Goal: Transaction & Acquisition: Purchase product/service

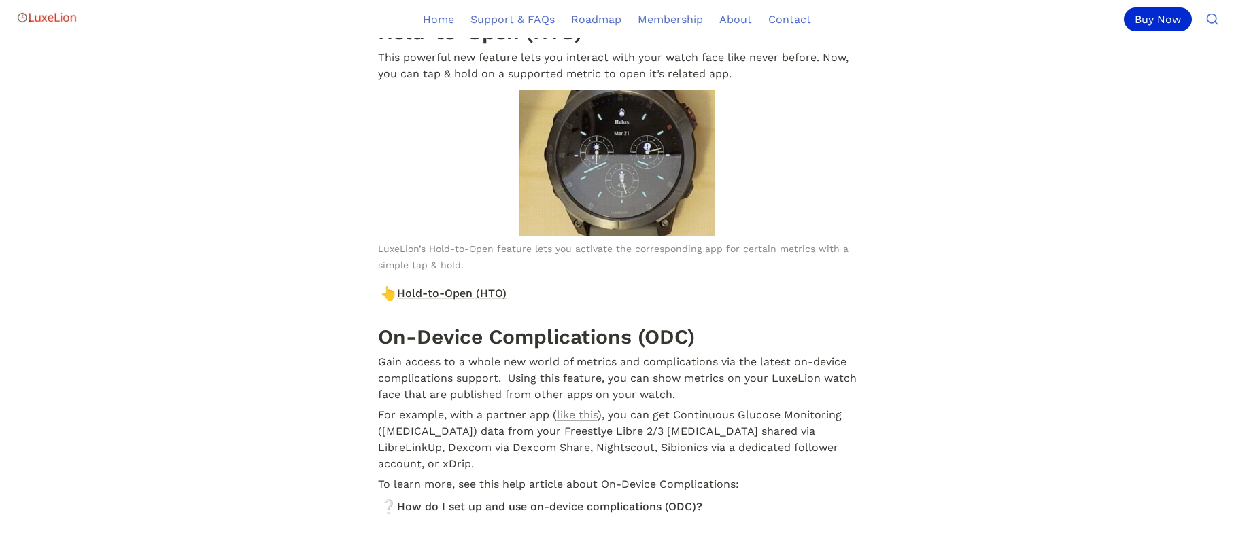
scroll to position [12300, 0]
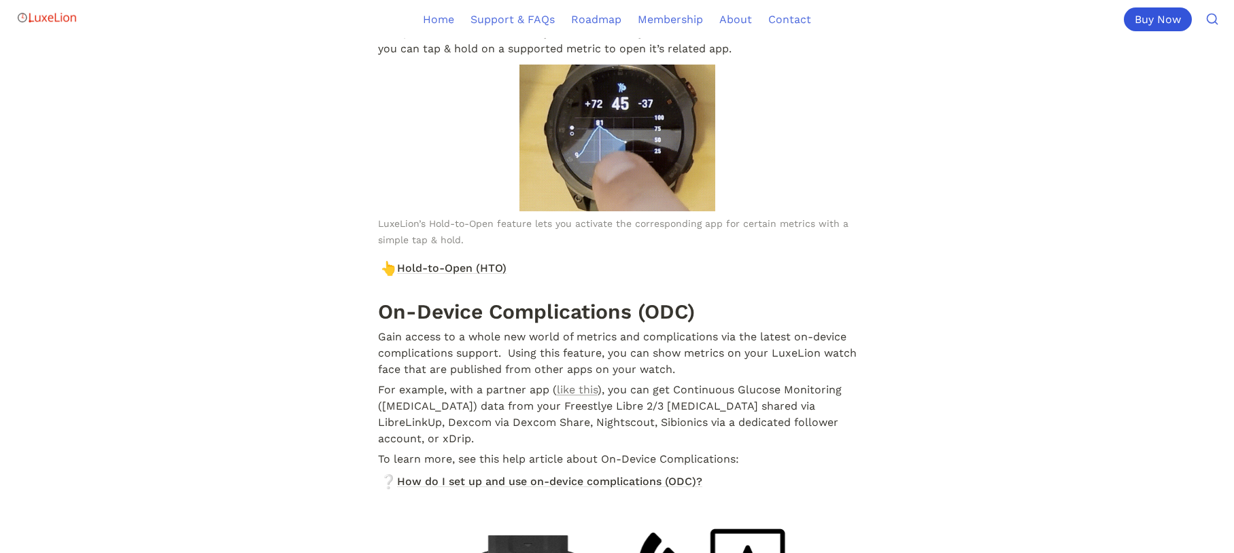
click at [1165, 20] on div "Buy Now" at bounding box center [1158, 19] width 68 height 24
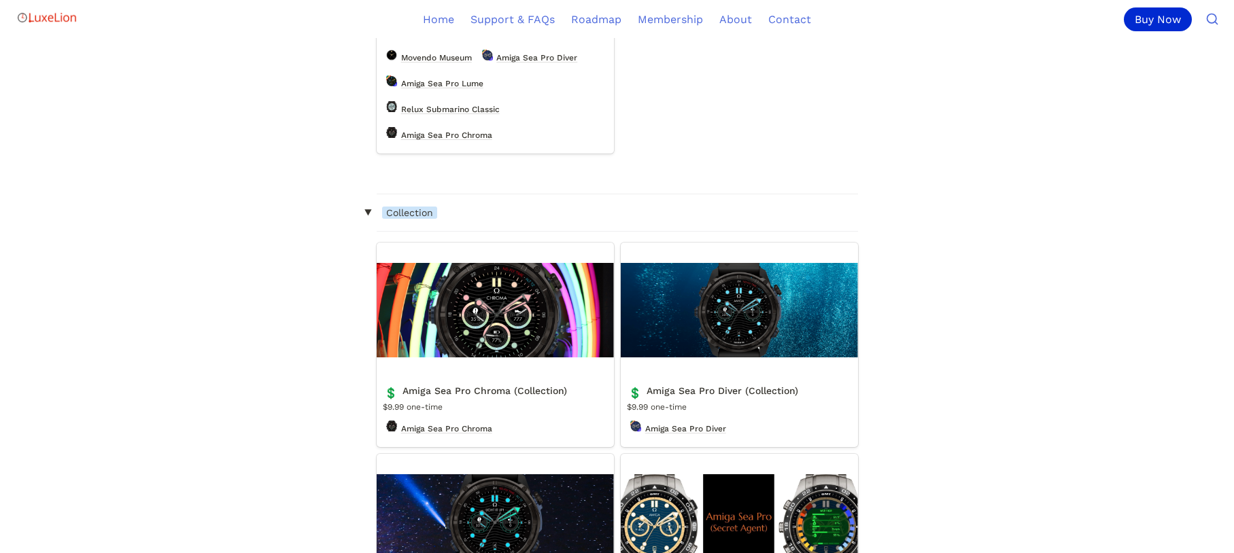
scroll to position [1751, 0]
click at [521, 323] on link "Amiga Sea Pro Chroma (Collection)" at bounding box center [495, 344] width 237 height 205
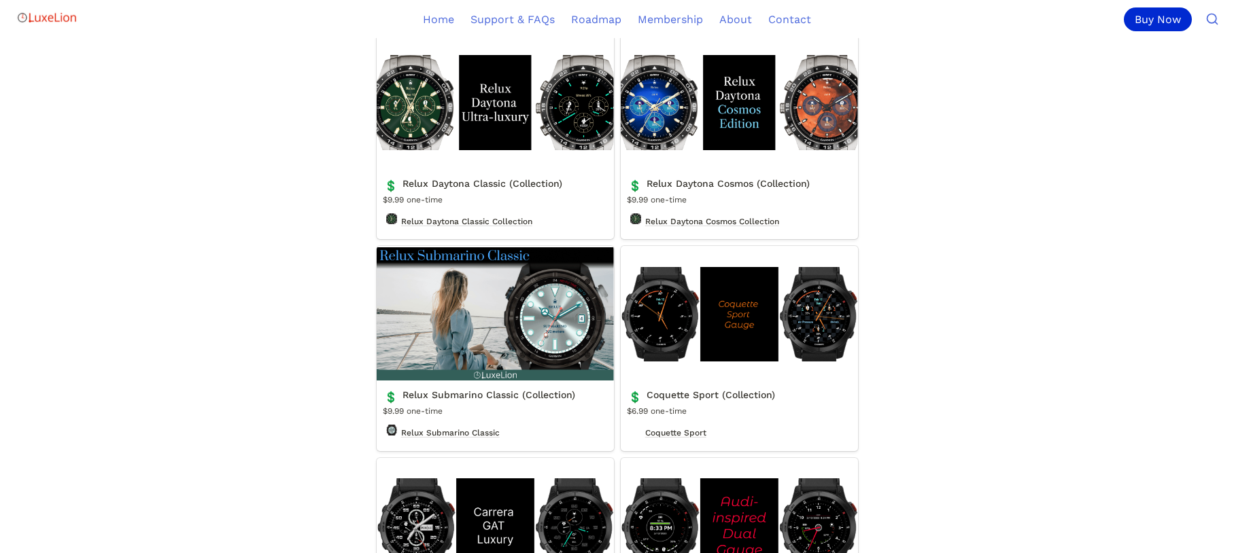
scroll to position [2599, 0]
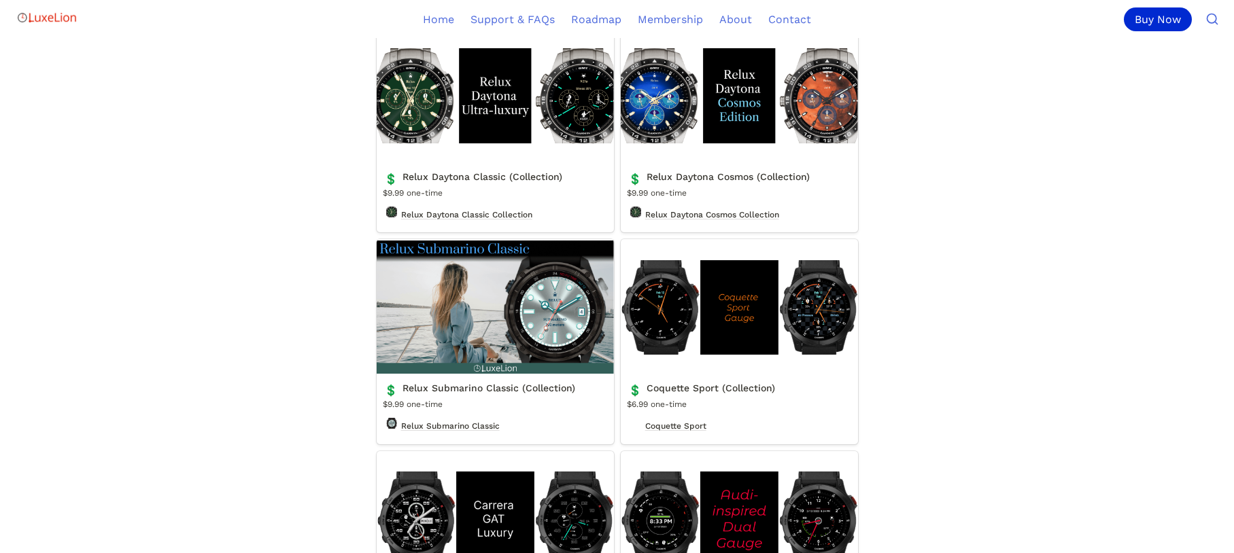
click at [555, 336] on link "Relux Submarino Classic (Collection)" at bounding box center [495, 341] width 237 height 205
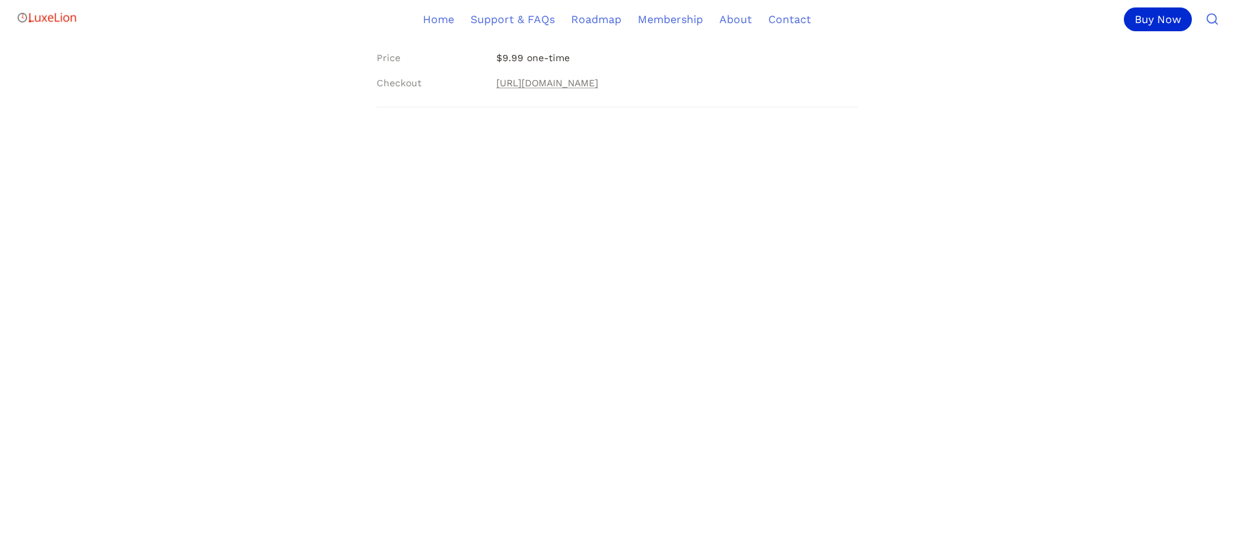
scroll to position [300, 0]
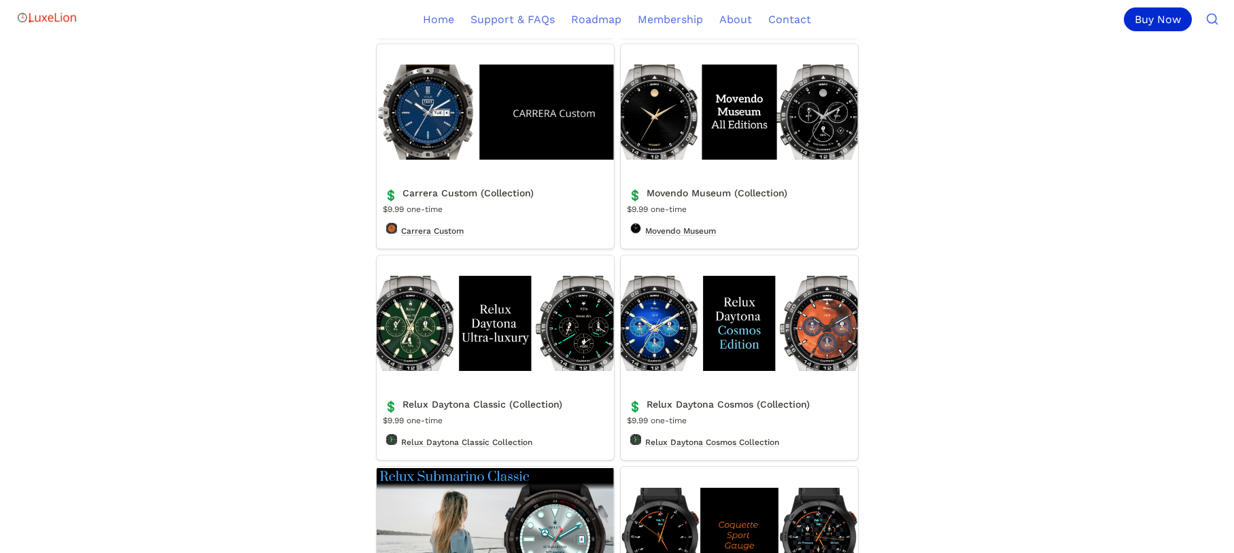
scroll to position [2371, 0]
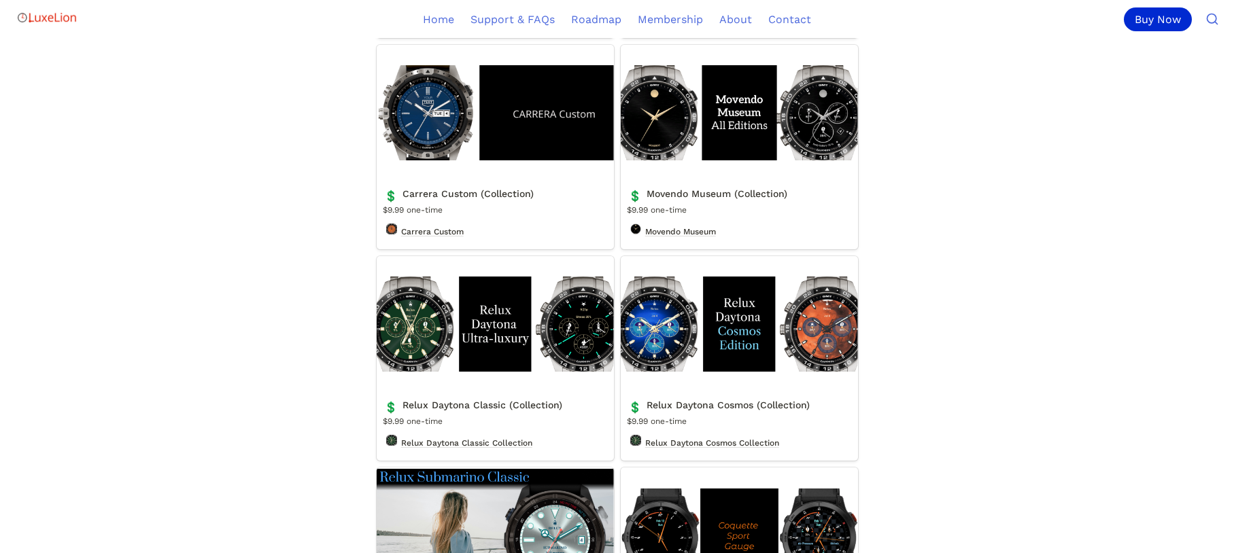
click at [584, 332] on link "Relux Daytona Classic (Collection)" at bounding box center [495, 358] width 237 height 205
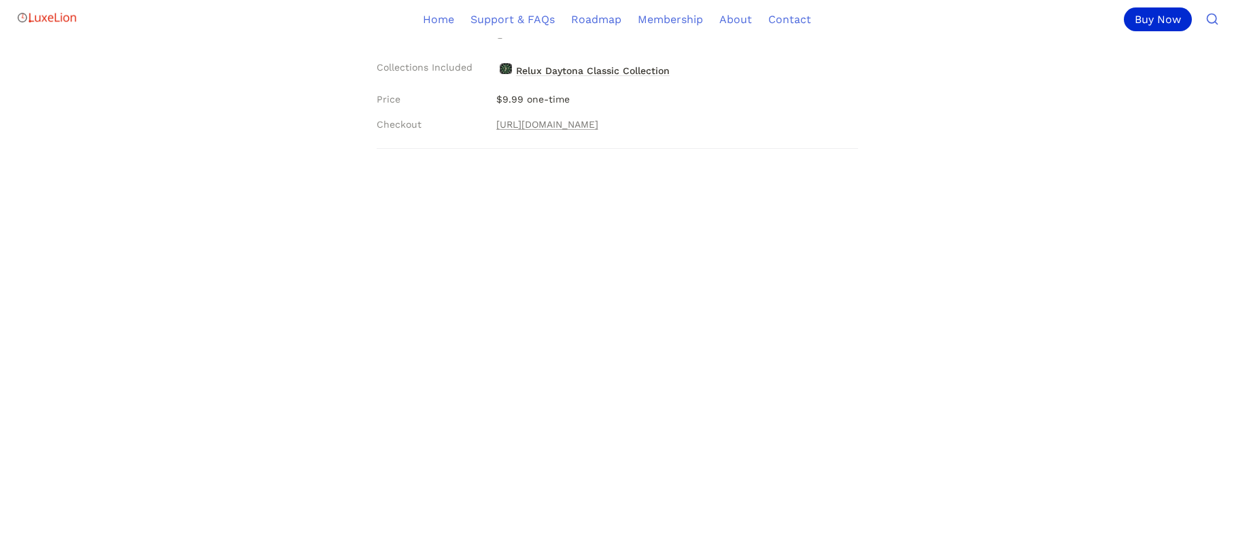
scroll to position [250, 0]
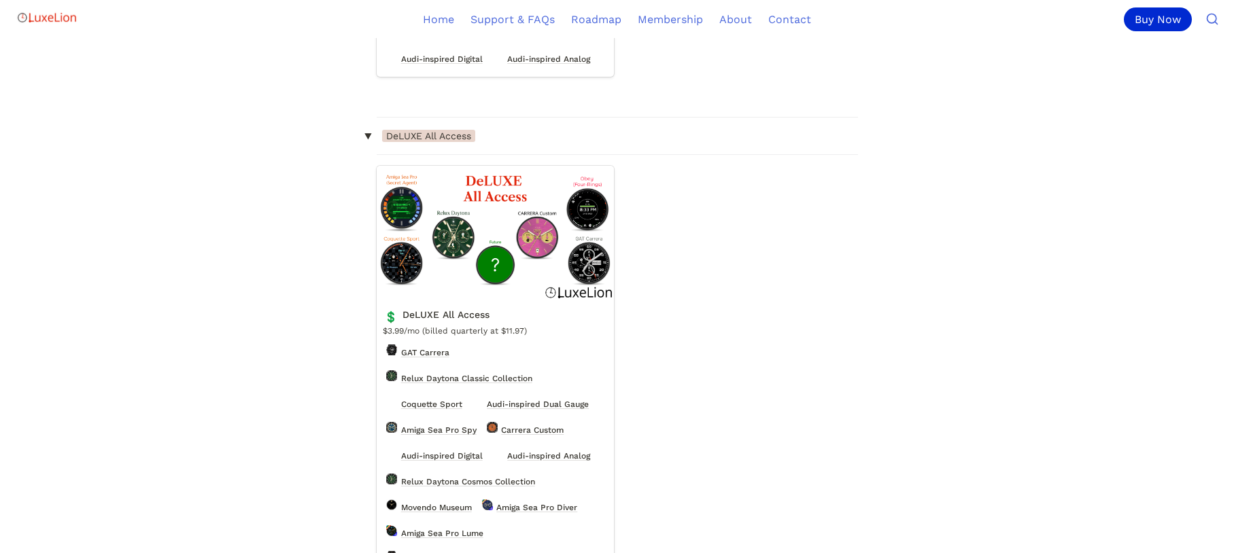
scroll to position [1305, 0]
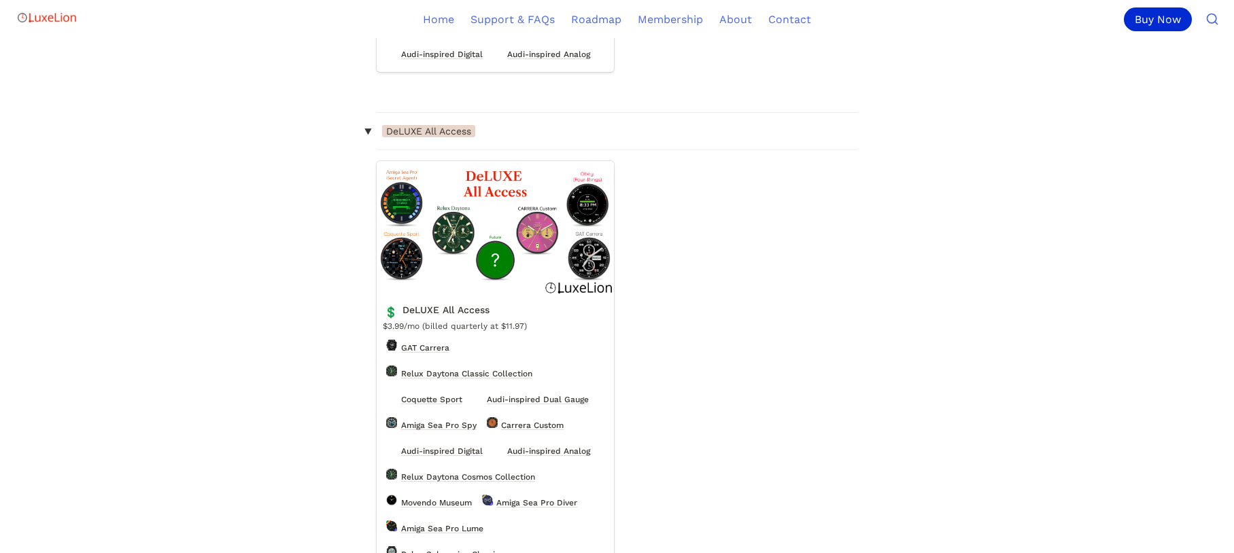
click at [500, 279] on link "DeLUXE All Access" at bounding box center [495, 379] width 237 height 437
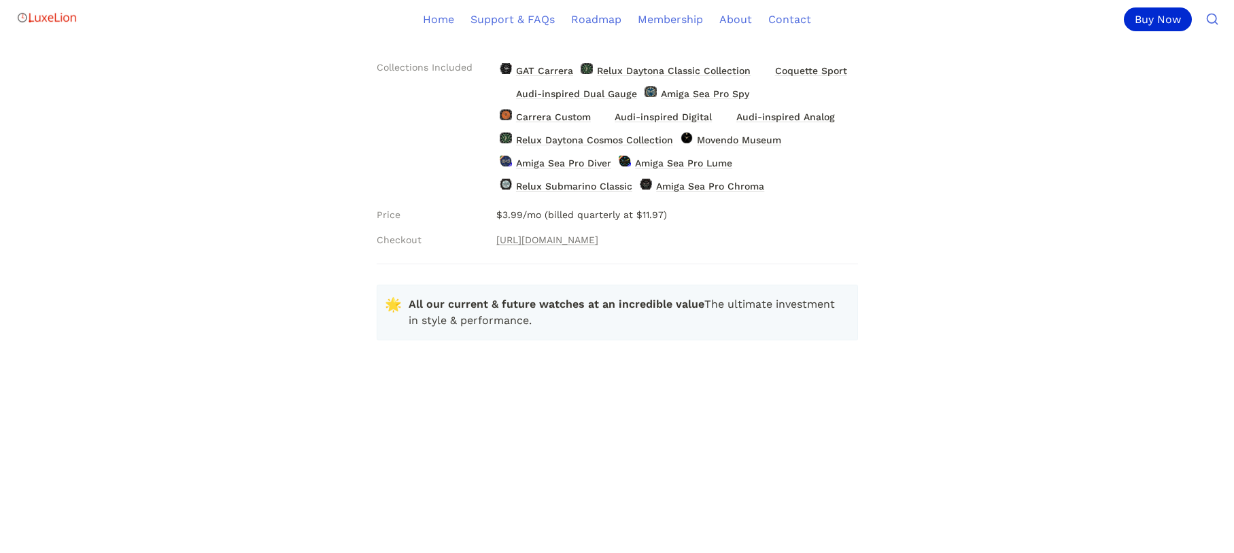
scroll to position [250, 0]
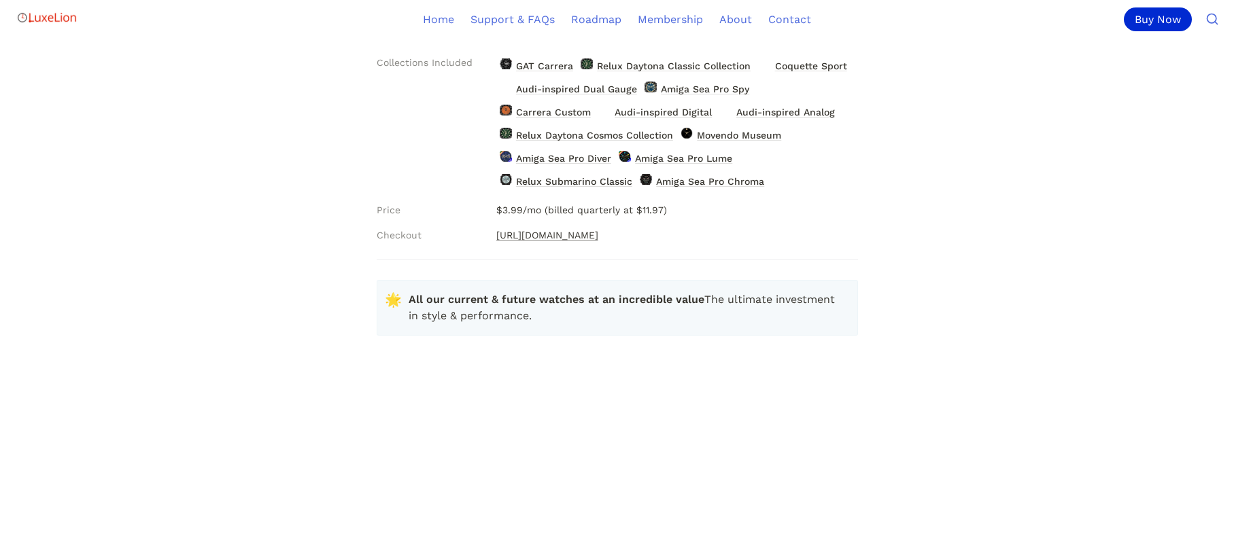
click at [591, 236] on link "[URL][DOMAIN_NAME]" at bounding box center [547, 235] width 102 height 16
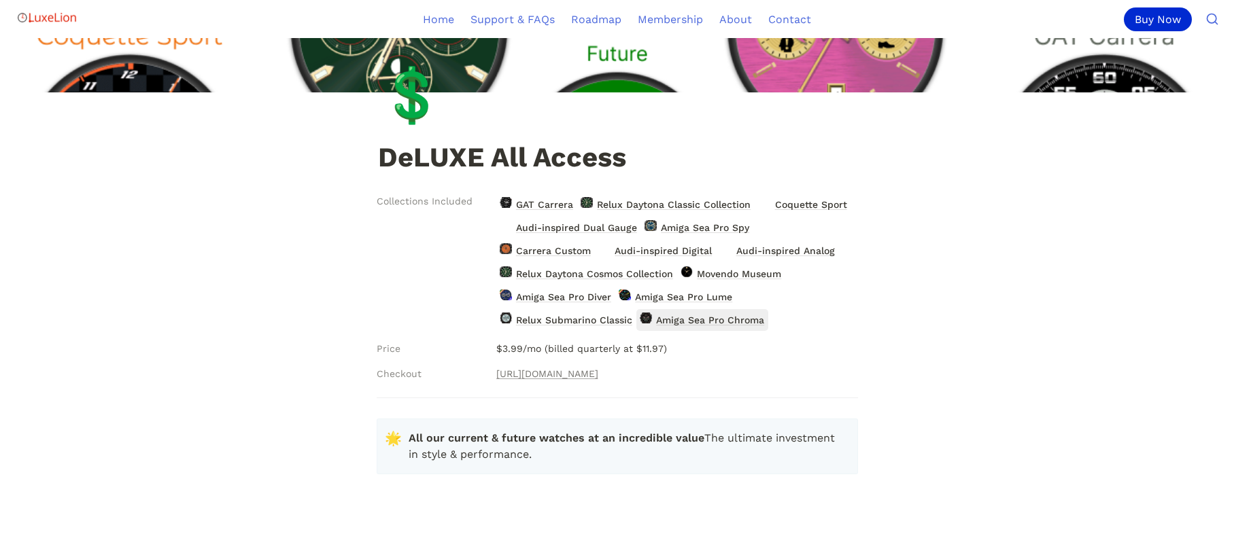
scroll to position [120, 0]
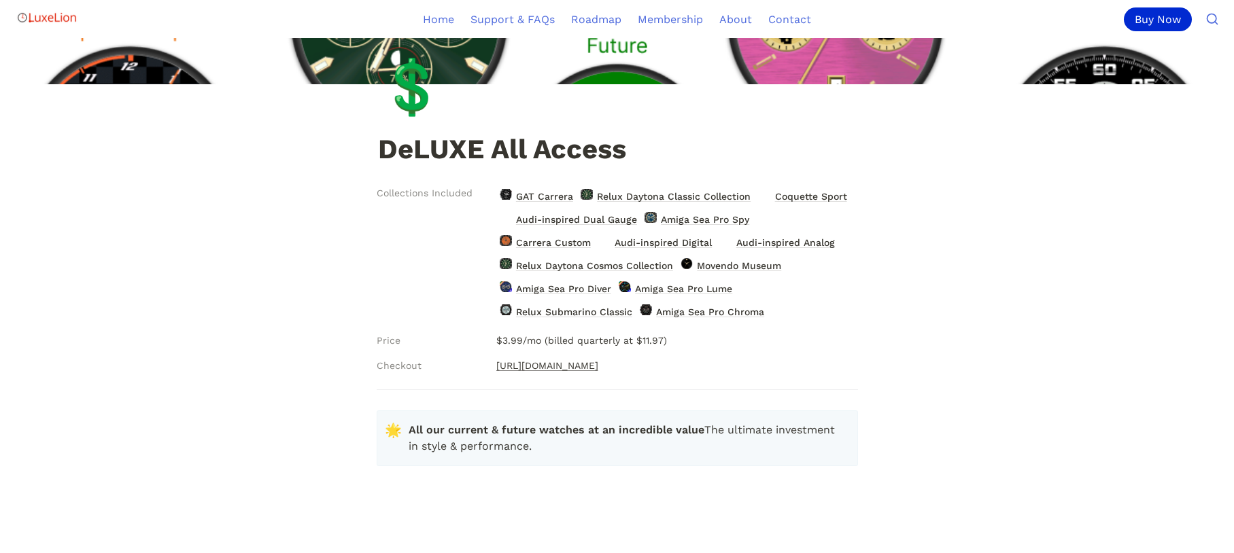
click at [598, 368] on link "[URL][DOMAIN_NAME]" at bounding box center [547, 366] width 102 height 16
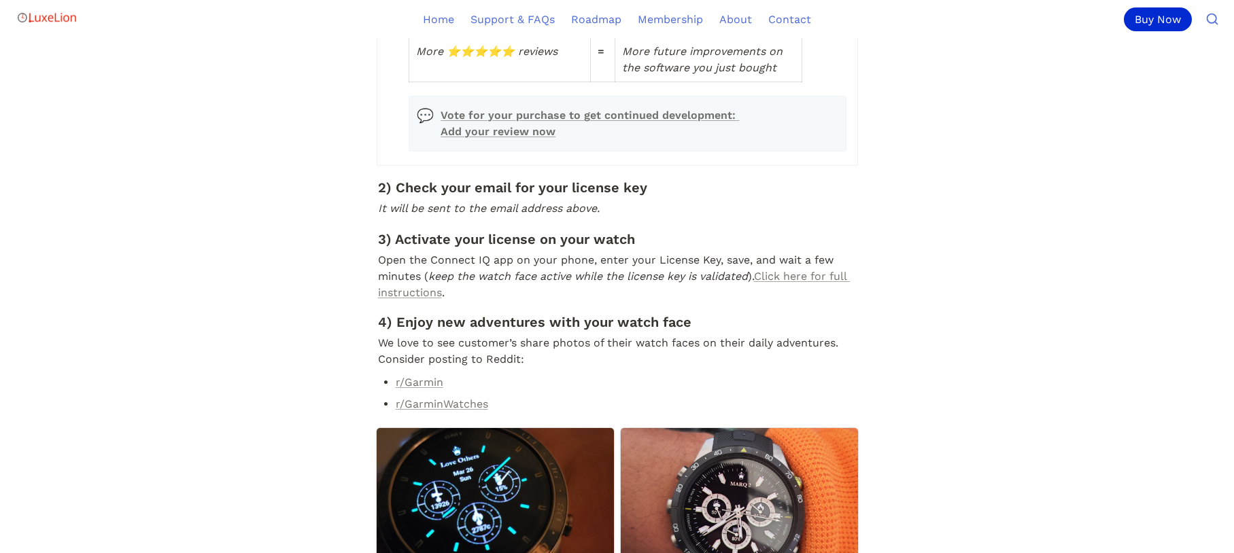
scroll to position [446, 0]
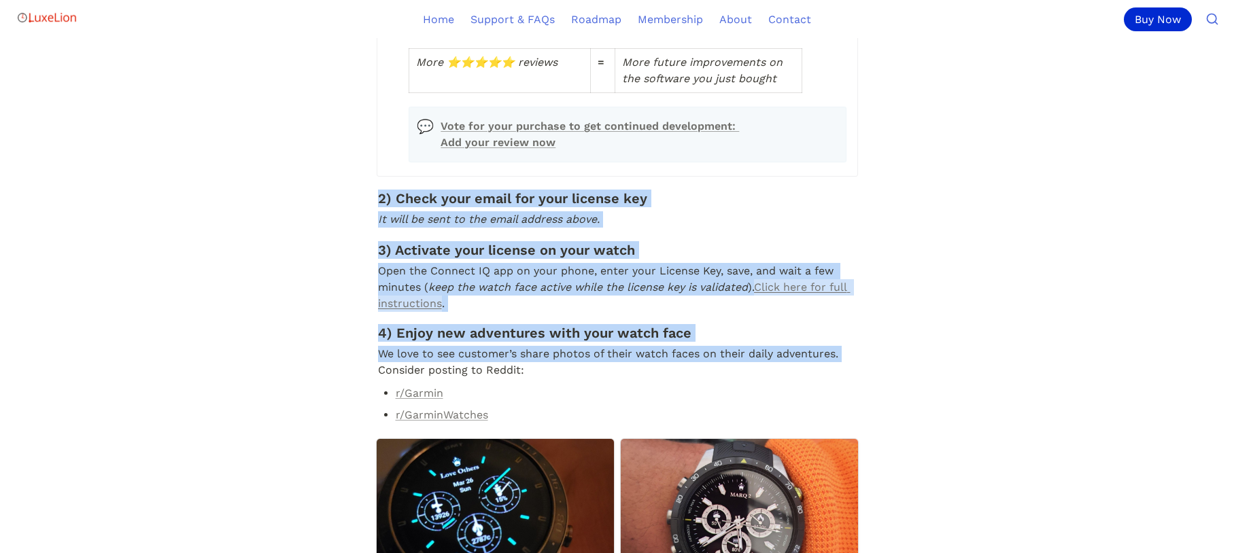
drag, startPoint x: 378, startPoint y: 245, endPoint x: 882, endPoint y: 396, distance: 526.6
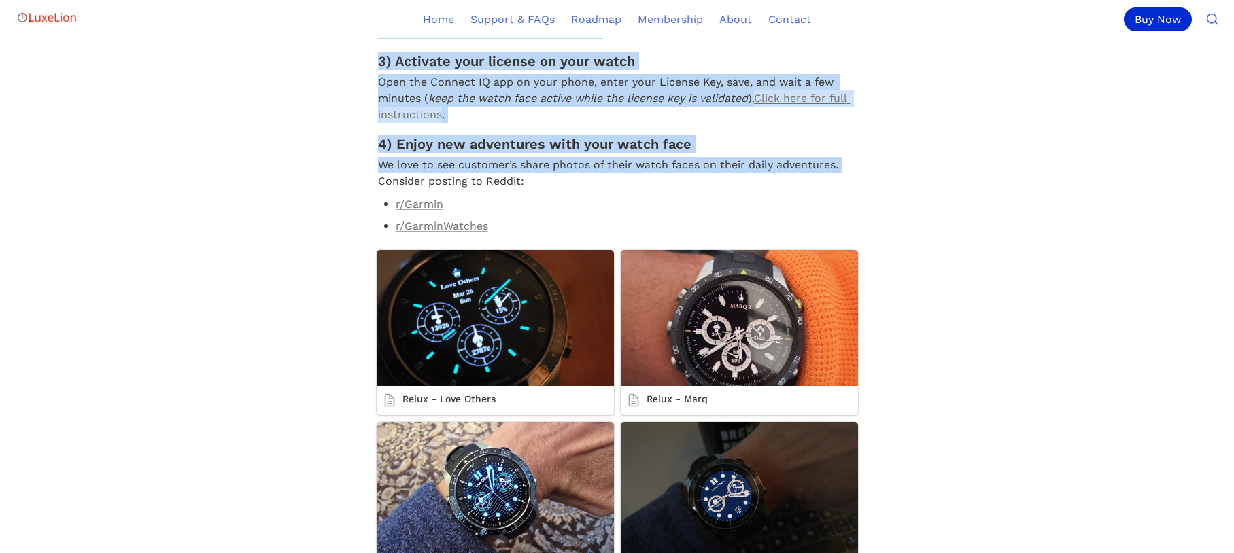
scroll to position [642, 0]
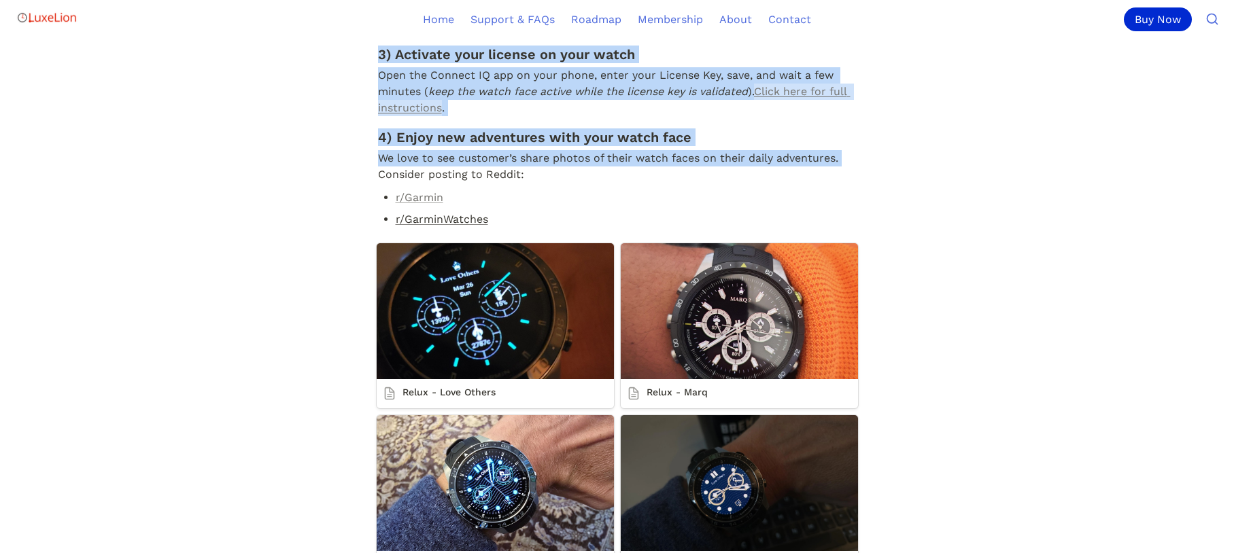
click at [415, 226] on link "r/GarminWatches" at bounding box center [442, 219] width 92 height 13
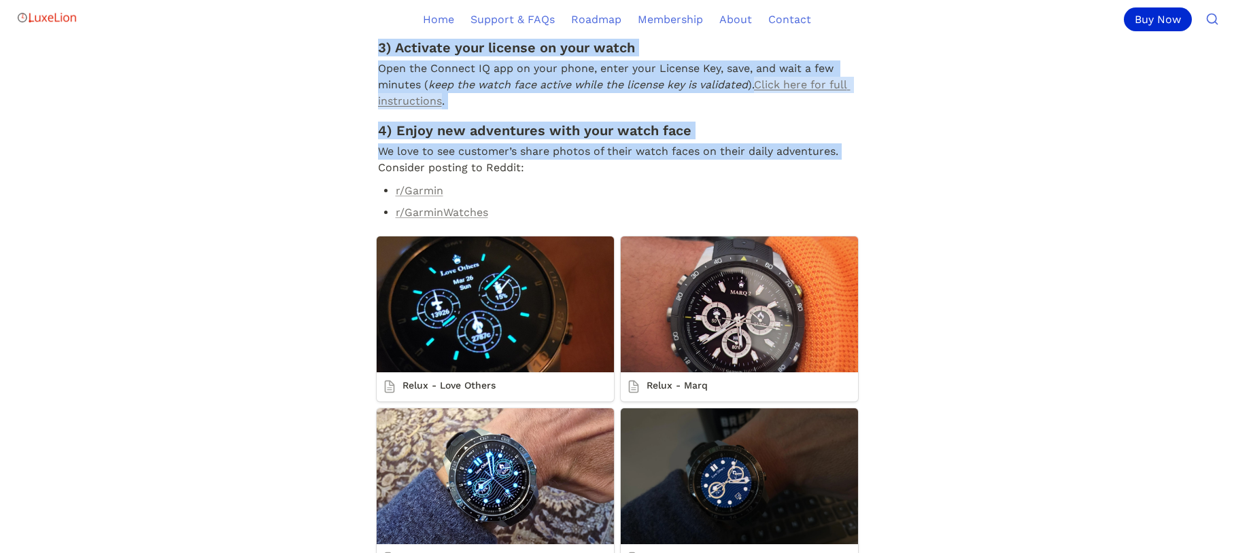
scroll to position [653, 0]
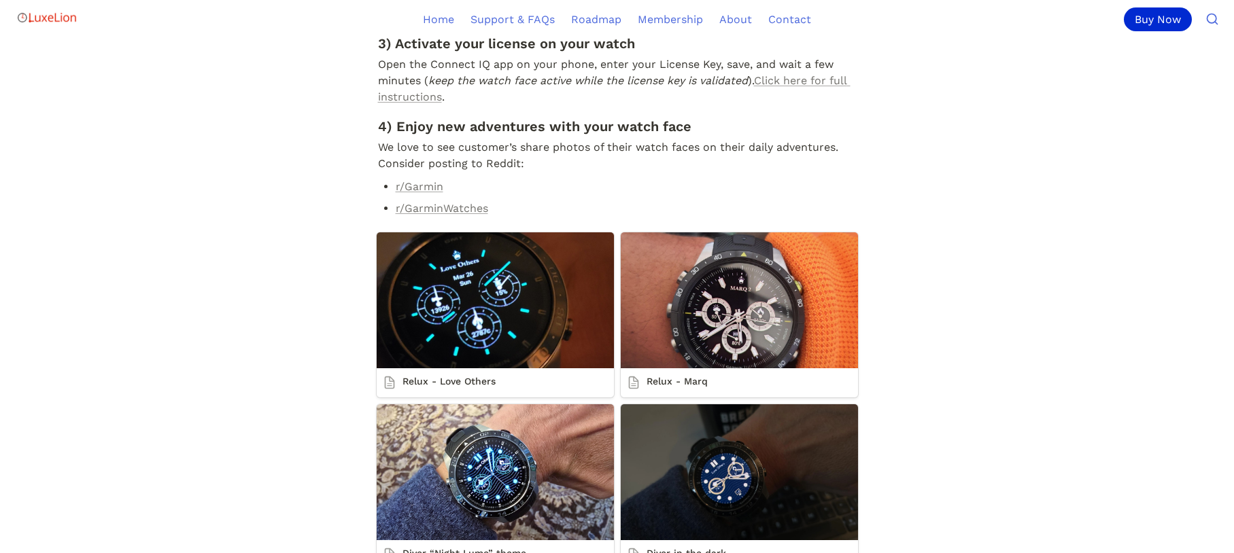
click at [978, 154] on main "🥳 Congratulations on your purchase! ℹ️ Order ID: 94818635 License Key Is Being …" at bounding box center [617, 550] width 1234 height 2329
click at [814, 103] on link "Click here for full instructions" at bounding box center [614, 88] width 472 height 29
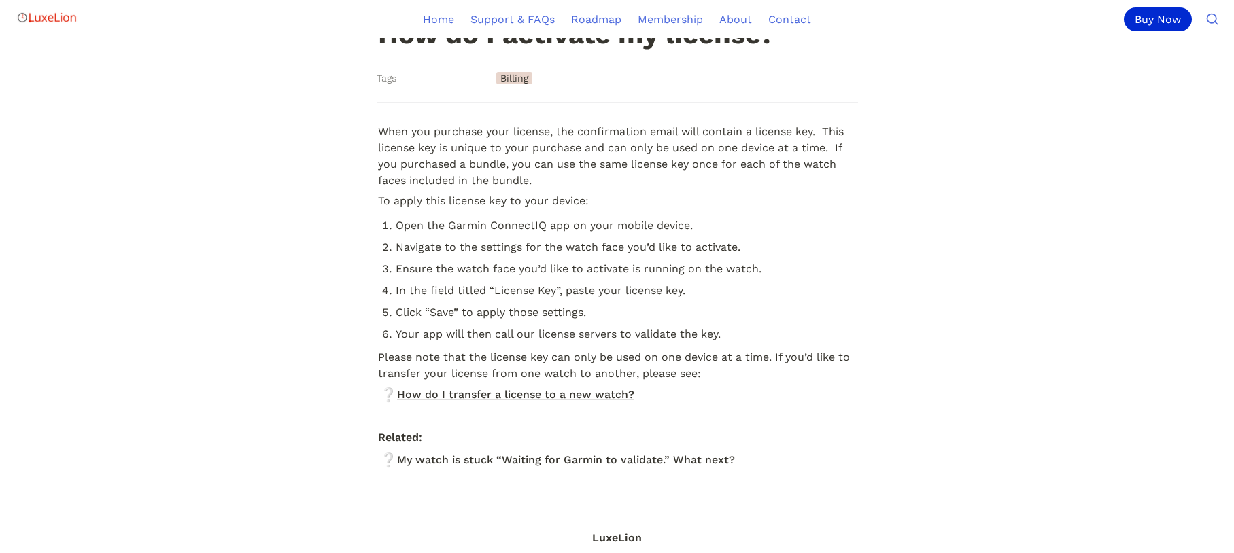
scroll to position [85, 0]
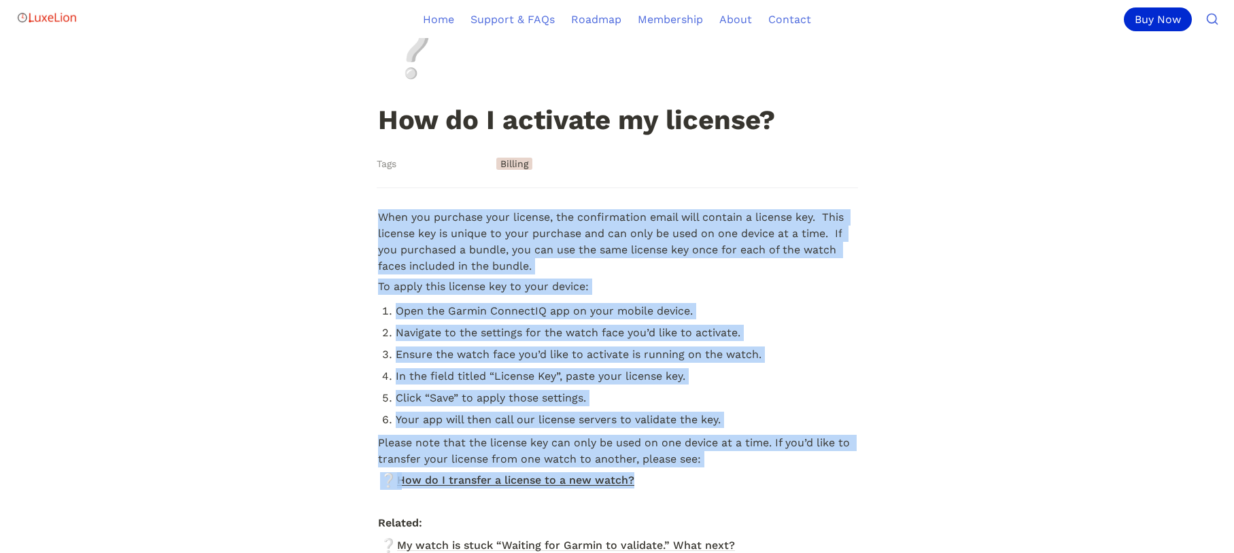
drag, startPoint x: 379, startPoint y: 217, endPoint x: 665, endPoint y: 491, distance: 396.1
click at [665, 491] on article "Tags Billing When you purchase your license, the confirmation email will contai…" at bounding box center [617, 368] width 612 height 433
copy article "When you purchase your license, the confirmation email will contain a license k…"
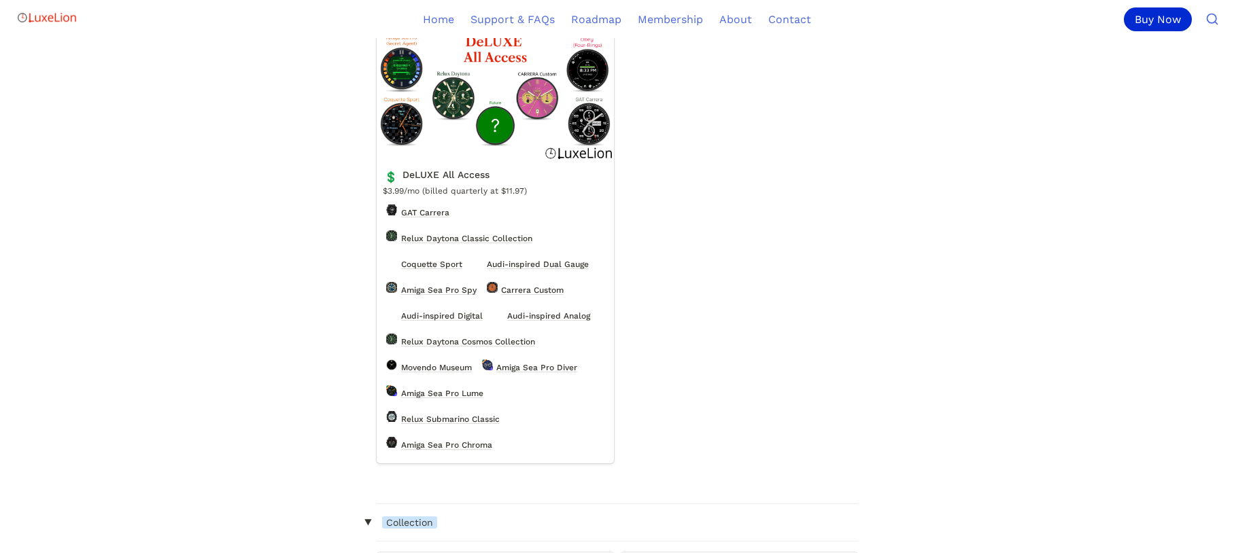
scroll to position [3067, 0]
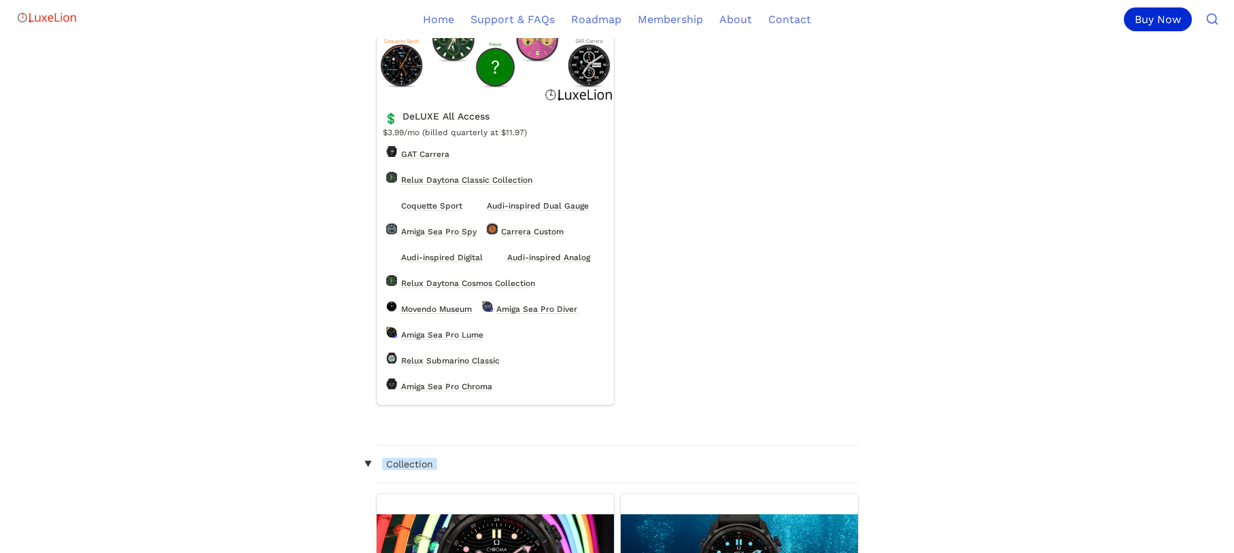
click at [478, 158] on link "DeLUXE All Access" at bounding box center [495, 186] width 237 height 437
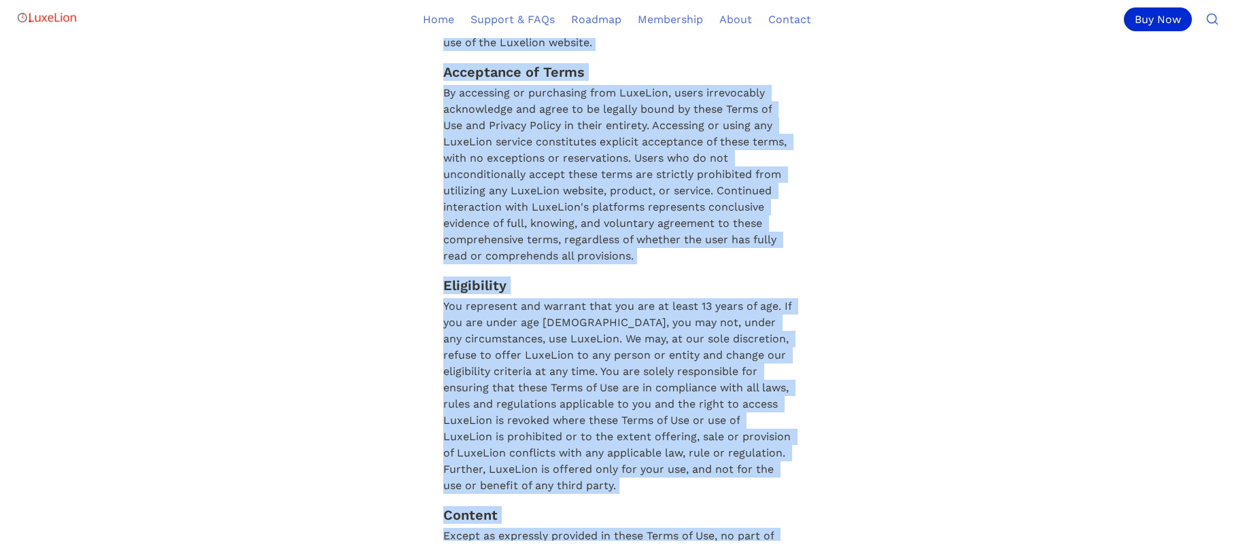
scroll to position [998, 0]
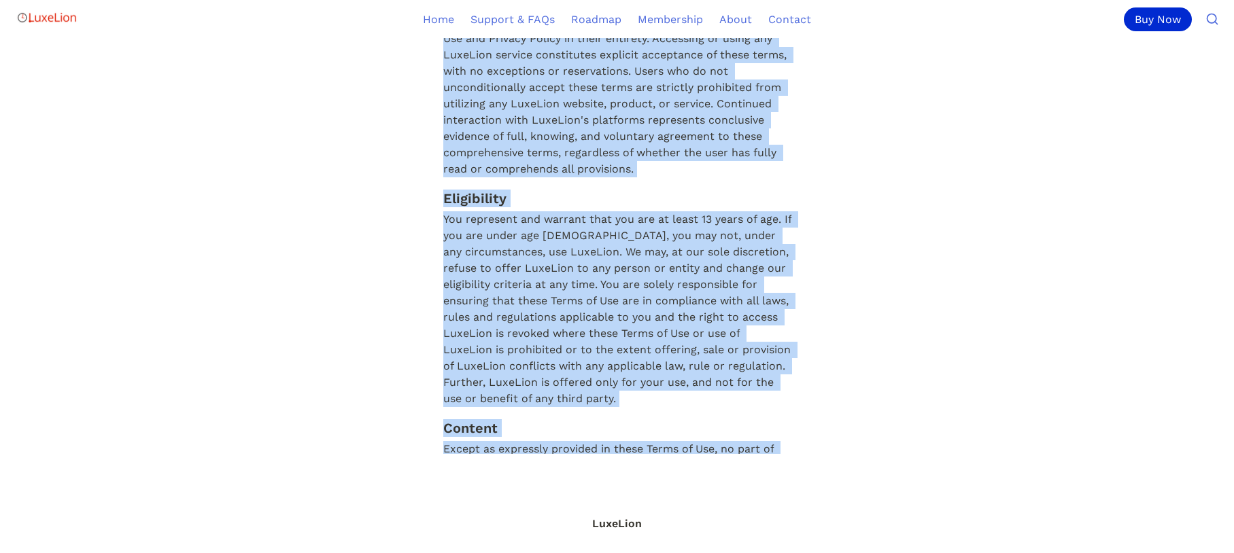
drag, startPoint x: 453, startPoint y: -202, endPoint x: 735, endPoint y: 485, distance: 742.9
copy main "Terms of Use Welcome to Luxelion! Luxelion is based in New York City and provid…"
